Goal: Information Seeking & Learning: Find specific fact

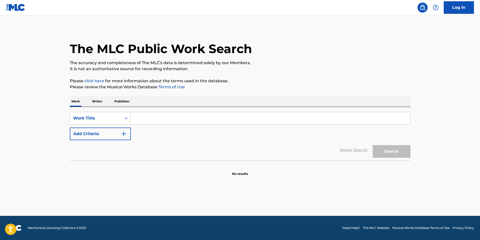
click at [194, 118] on input "Search Form" at bounding box center [270, 118] width 279 height 12
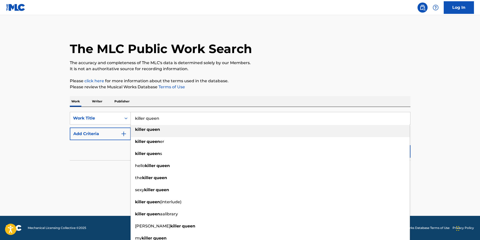
type input "killer queen"
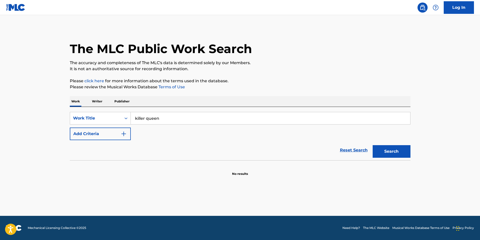
click at [111, 134] on button "Add Criteria" at bounding box center [100, 134] width 61 height 13
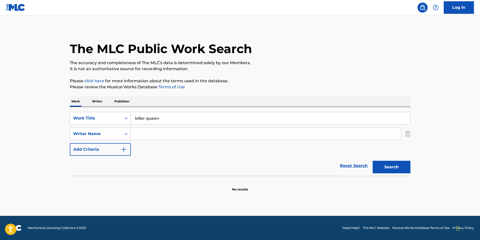
click at [155, 136] on input "Search Form" at bounding box center [266, 134] width 270 height 12
type input "tsai"
click at [372, 161] on button "Search" at bounding box center [391, 167] width 38 height 13
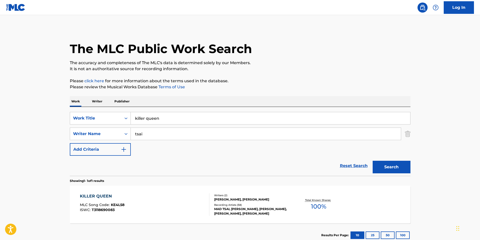
click at [90, 194] on div "KILLER QUEEN" at bounding box center [102, 196] width 45 height 6
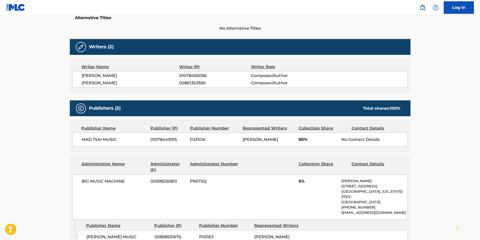
scroll to position [126, 0]
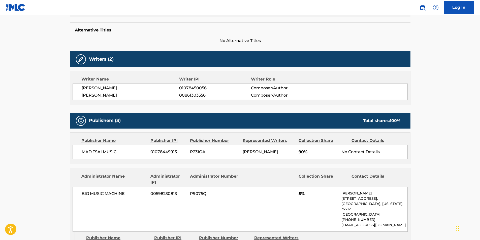
click at [436, 194] on main "< Back to public search results Copy work link KILLER QUEEN Work Detail Member …" at bounding box center [240, 205] width 480 height 633
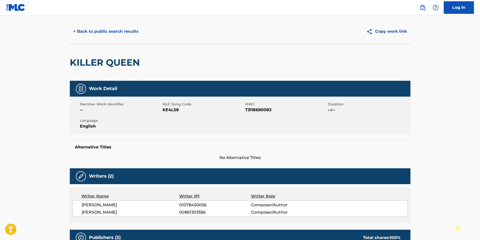
scroll to position [0, 0]
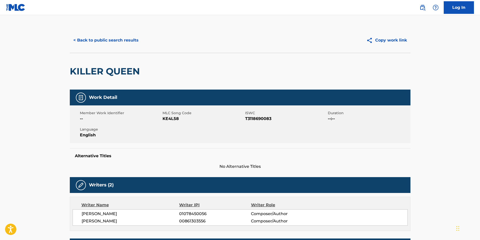
click at [119, 42] on button "< Back to public search results" at bounding box center [106, 40] width 72 height 13
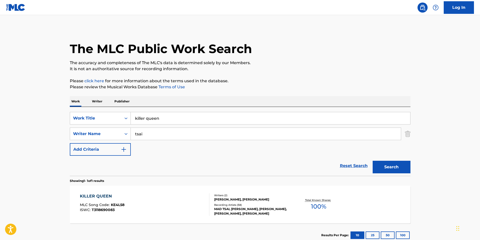
drag, startPoint x: 170, startPoint y: 117, endPoint x: 67, endPoint y: 103, distance: 103.9
click at [67, 103] on div "The MLC Public Work Search The accuracy and completeness of The MLC's data is d…" at bounding box center [240, 138] width 353 height 220
type input "teenage nightmare"
click at [206, 105] on div "Work Writer Publisher" at bounding box center [240, 101] width 340 height 11
click at [393, 168] on button "Search" at bounding box center [391, 167] width 38 height 13
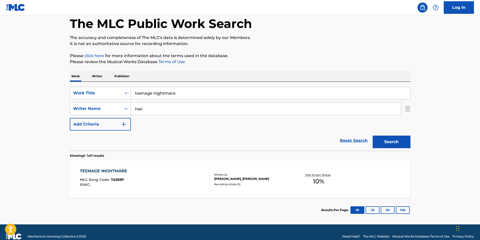
scroll to position [34, 0]
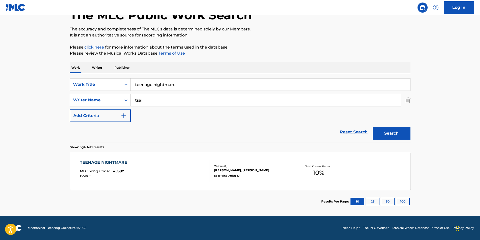
click at [100, 162] on div "TEENAGE NIGHTMARE" at bounding box center [105, 163] width 50 height 6
